Goal: Transaction & Acquisition: Book appointment/travel/reservation

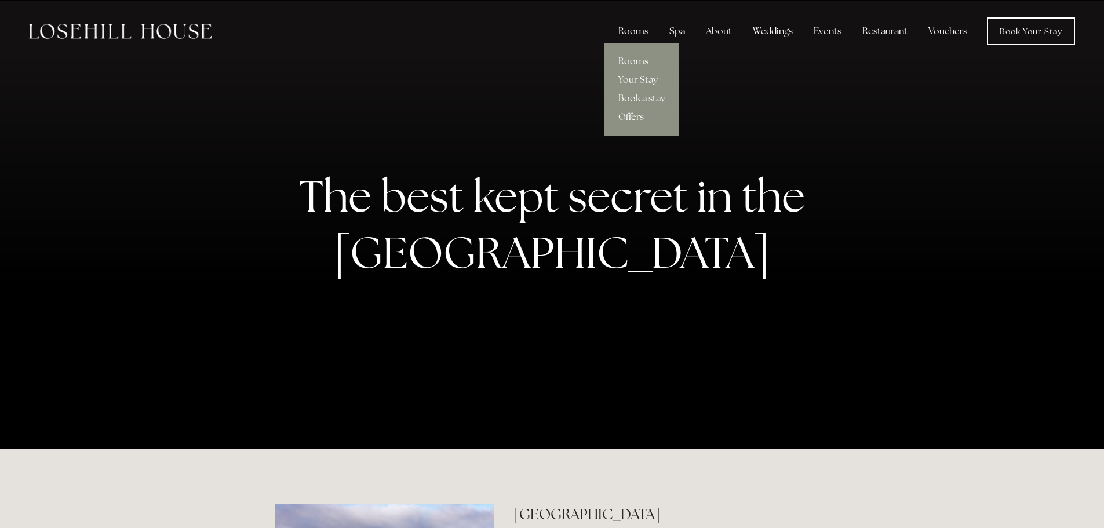
click at [639, 61] on link "Rooms" at bounding box center [642, 61] width 75 height 19
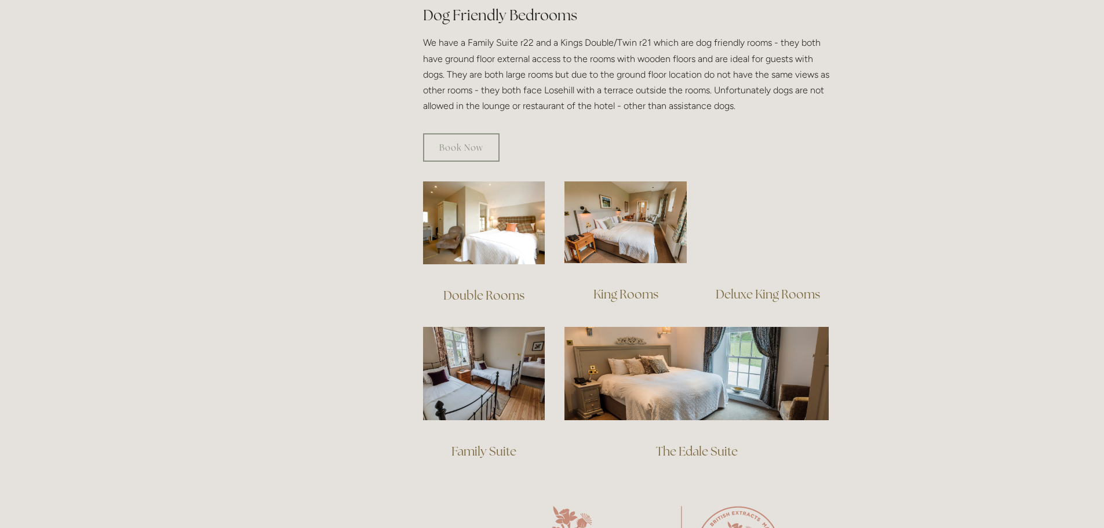
scroll to position [696, 0]
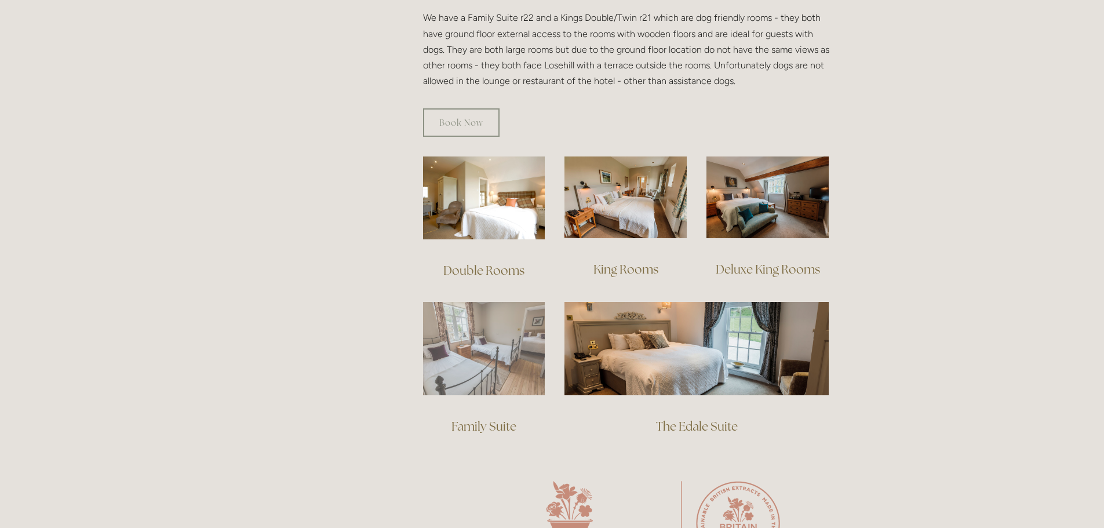
click at [472, 343] on img at bounding box center [484, 348] width 122 height 93
